Goal: Information Seeking & Learning: Find contact information

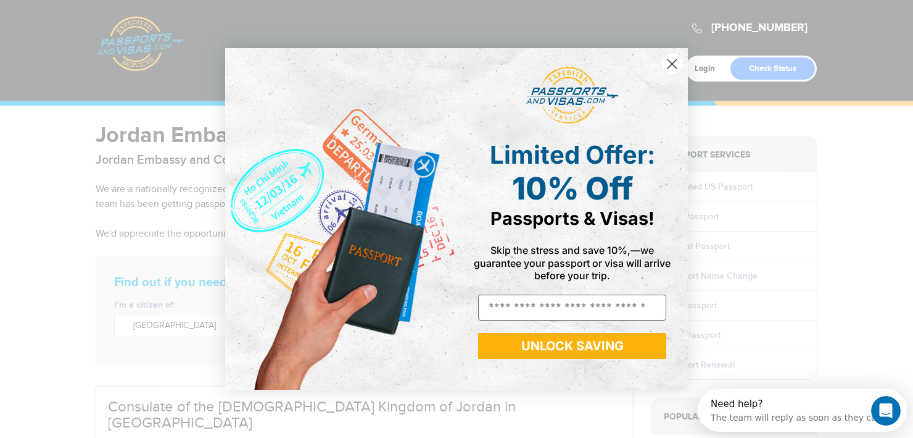
click at [676, 60] on icon "Close dialog" at bounding box center [672, 63] width 9 height 9
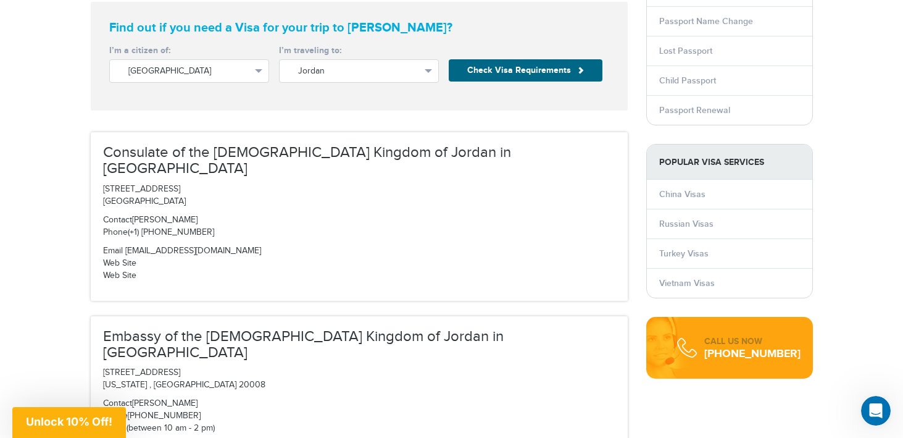
scroll to position [262, 0]
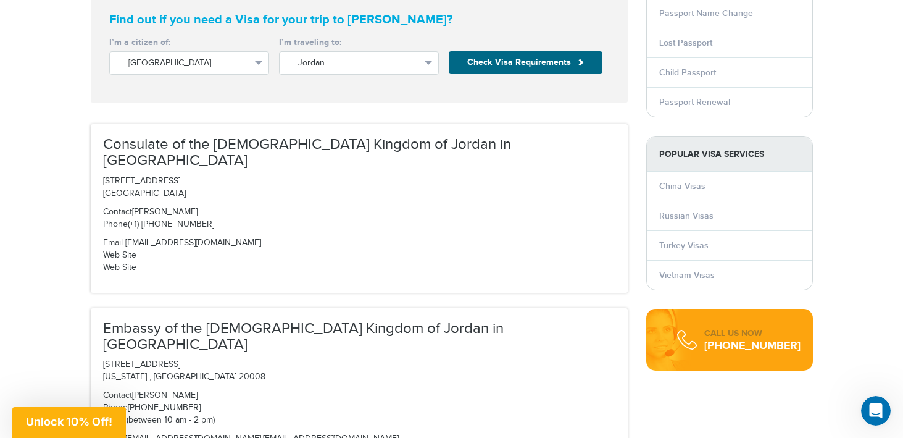
click at [214, 237] on p "Email [EMAIL_ADDRESS][DOMAIN_NAME] Web Site Web Site" at bounding box center [359, 255] width 512 height 37
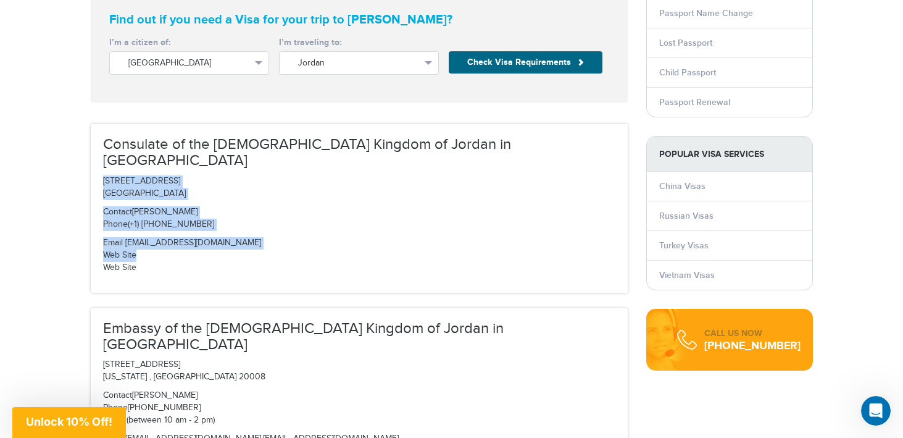
drag, startPoint x: 104, startPoint y: 162, endPoint x: 192, endPoint y: 244, distance: 120.5
click at [192, 244] on div "Consulate of the [DEMOGRAPHIC_DATA] Kingdom of Jordan in [GEOGRAPHIC_DATA] [STR…" at bounding box center [359, 208] width 537 height 168
copy div "[STREET_ADDRESS] [GEOGRAPHIC_DATA] Contact [PERSON_NAME] Phone (+1) [PHONE_NUMB…"
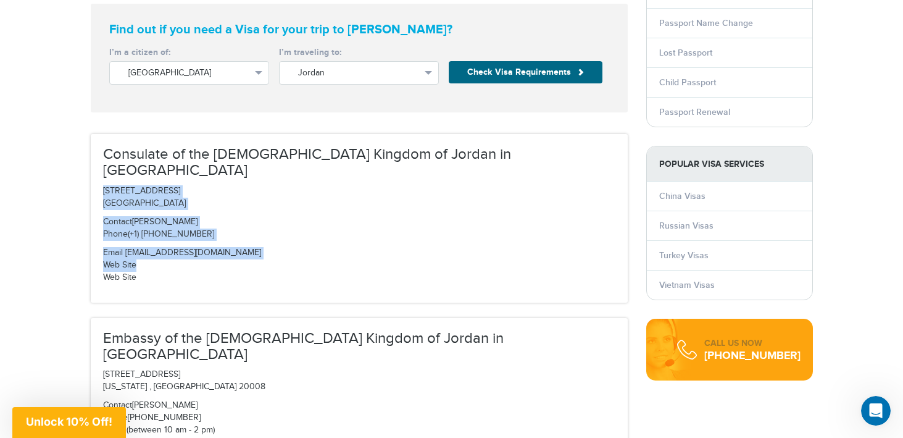
scroll to position [246, 0]
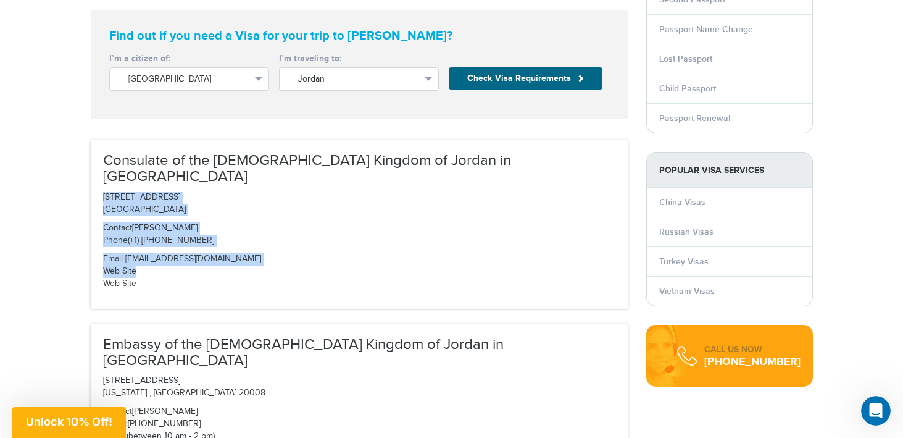
click at [246, 222] on p "Contact [PERSON_NAME] Phone (+1) [PHONE_NUMBER]" at bounding box center [359, 234] width 512 height 25
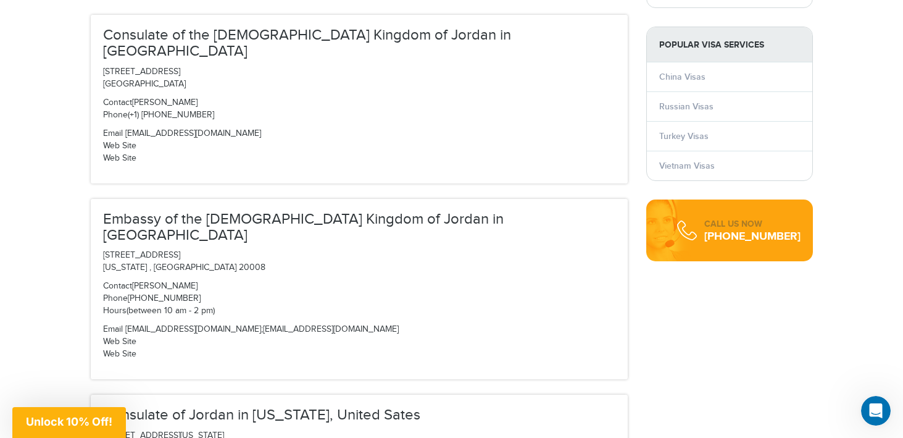
scroll to position [380, 0]
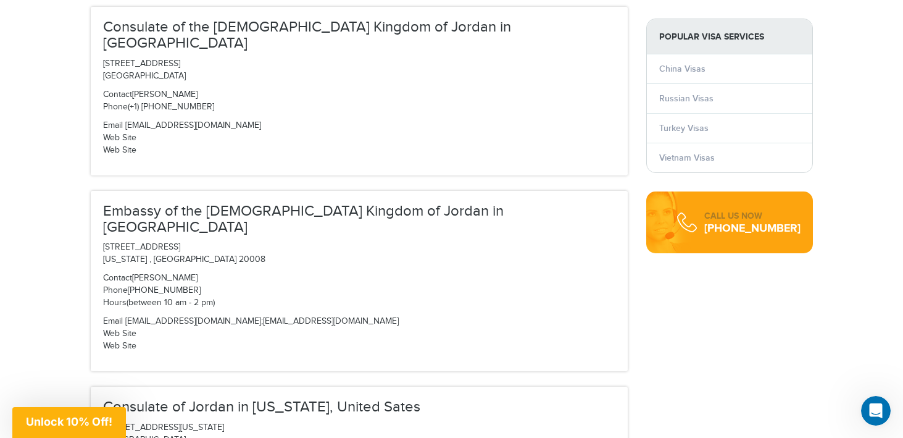
click at [301, 272] on p "Contact [PERSON_NAME]-Bouran Phone [PHONE_NUMBER] Hours (between 10 am - 2 pm)" at bounding box center [359, 290] width 512 height 37
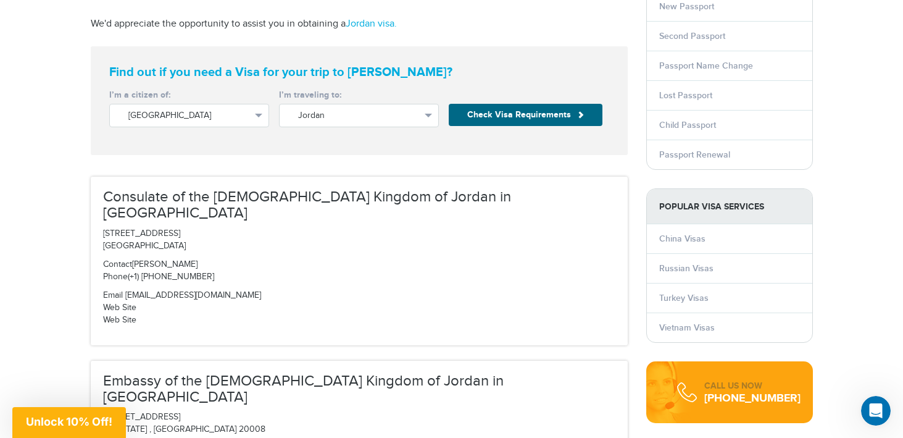
scroll to position [226, 0]
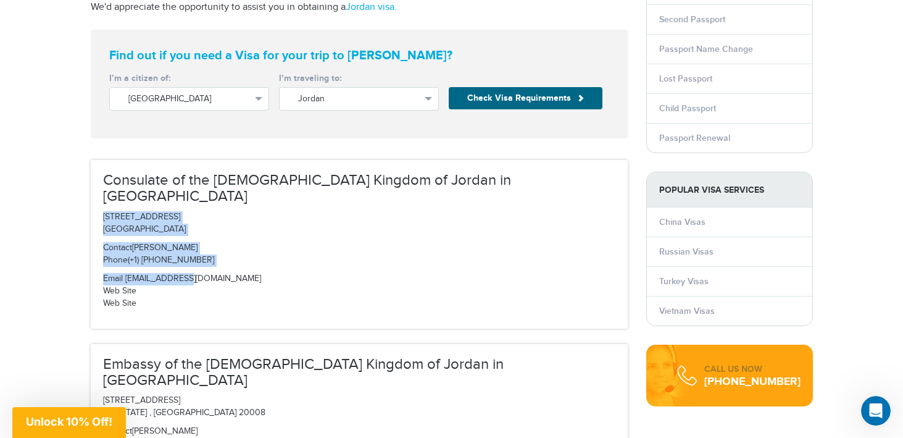
drag, startPoint x: 103, startPoint y: 197, endPoint x: 201, endPoint y: 261, distance: 116.9
click at [200, 261] on div "Consulate of the [DEMOGRAPHIC_DATA] Kingdom of Jordan in [GEOGRAPHIC_DATA] [STR…" at bounding box center [359, 244] width 537 height 168
click at [200, 273] on p "Email [EMAIL_ADDRESS][DOMAIN_NAME] Web Site Web Site" at bounding box center [359, 291] width 512 height 37
drag, startPoint x: 104, startPoint y: 198, endPoint x: 194, endPoint y: 255, distance: 107.0
click at [194, 255] on div "Consulate of the [DEMOGRAPHIC_DATA] Kingdom of Jordan in [GEOGRAPHIC_DATA] [STR…" at bounding box center [359, 244] width 537 height 168
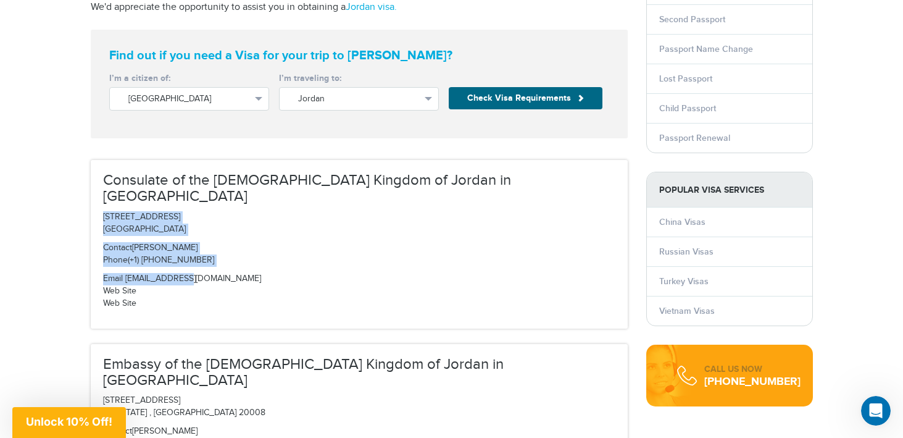
copy div "[STREET_ADDRESS] [GEOGRAPHIC_DATA] Contact [PERSON_NAME] Phone (+1) [PHONE_NUMB…"
